Goal: Task Accomplishment & Management: Manage account settings

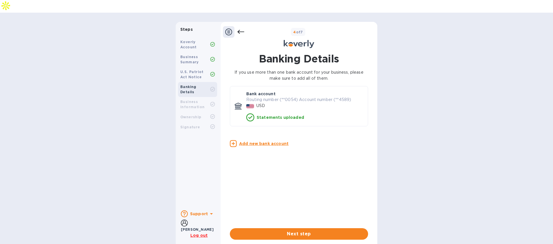
click at [195, 233] on p "Log out" at bounding box center [198, 236] width 17 height 6
click at [186, 27] on b "Steps" at bounding box center [186, 29] width 12 height 5
